Goal: Task Accomplishment & Management: Manage account settings

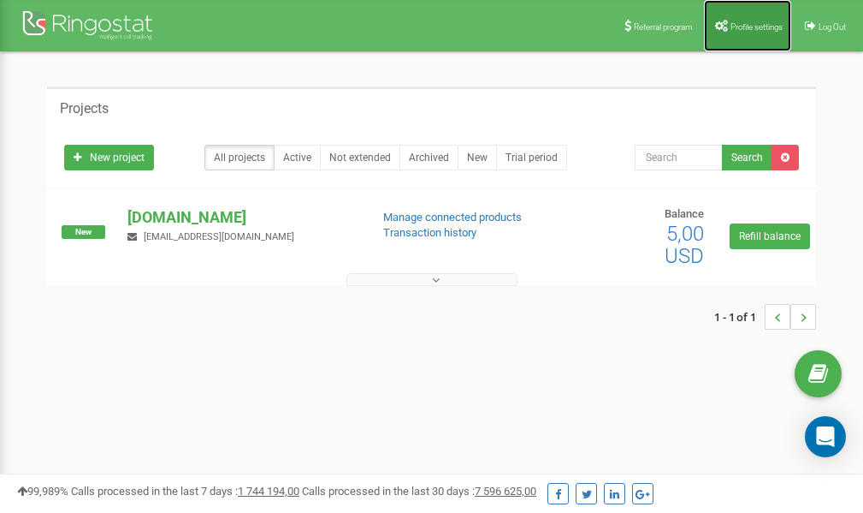
click at [739, 34] on link "Profile settings" at bounding box center [747, 25] width 87 height 51
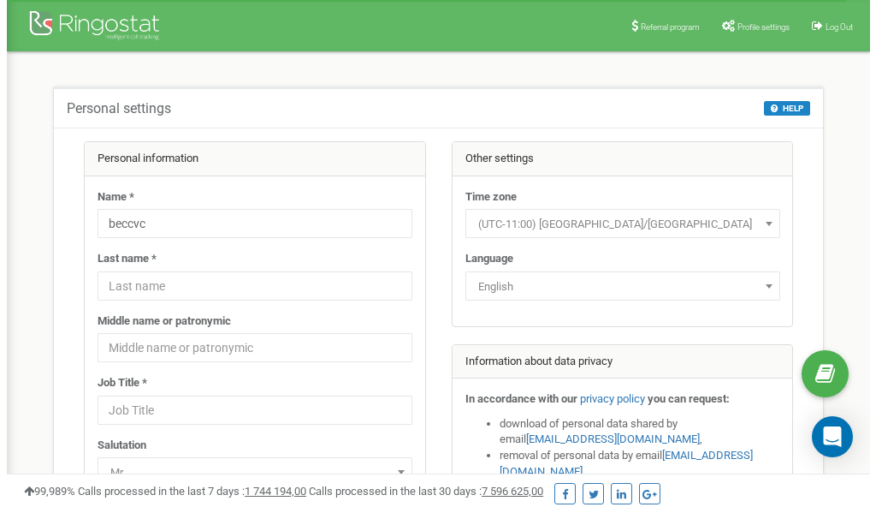
scroll to position [86, 0]
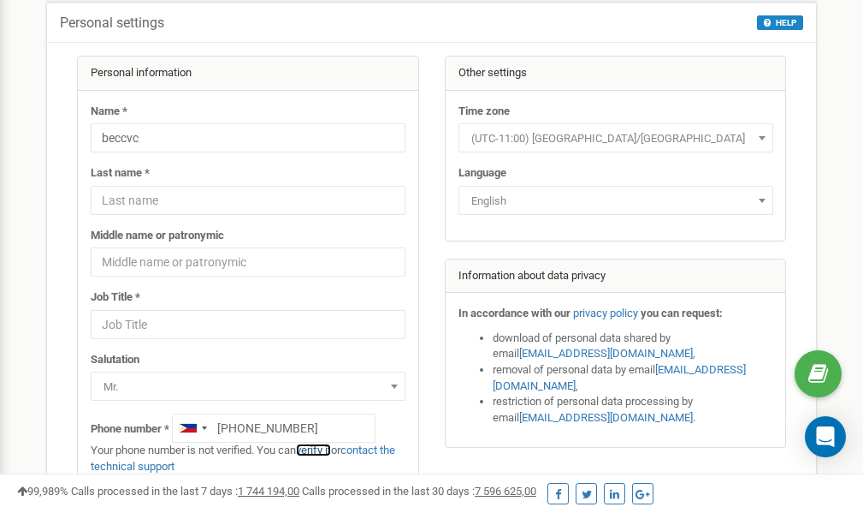
click at [317, 452] on link "verify it" at bounding box center [313, 449] width 35 height 13
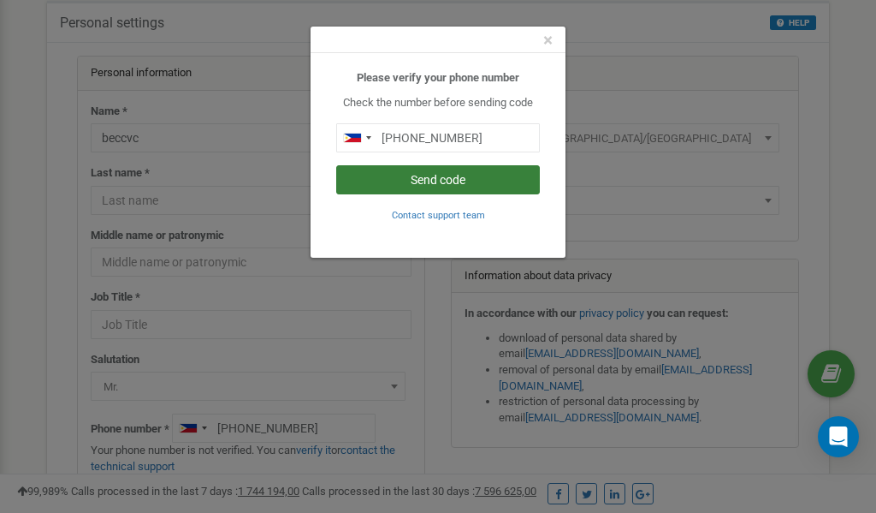
click at [400, 181] on button "Send code" at bounding box center [438, 179] width 204 height 29
